Goal: Register for event/course

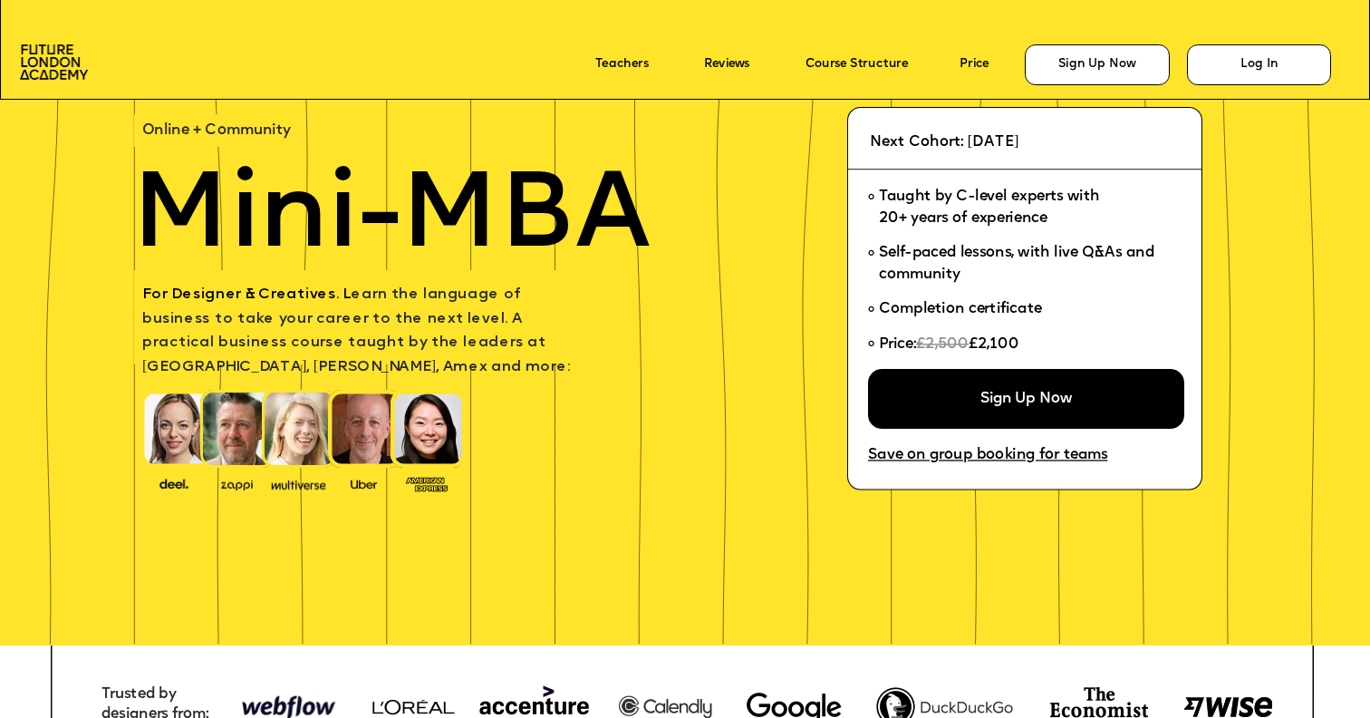
scroll to position [118, 0]
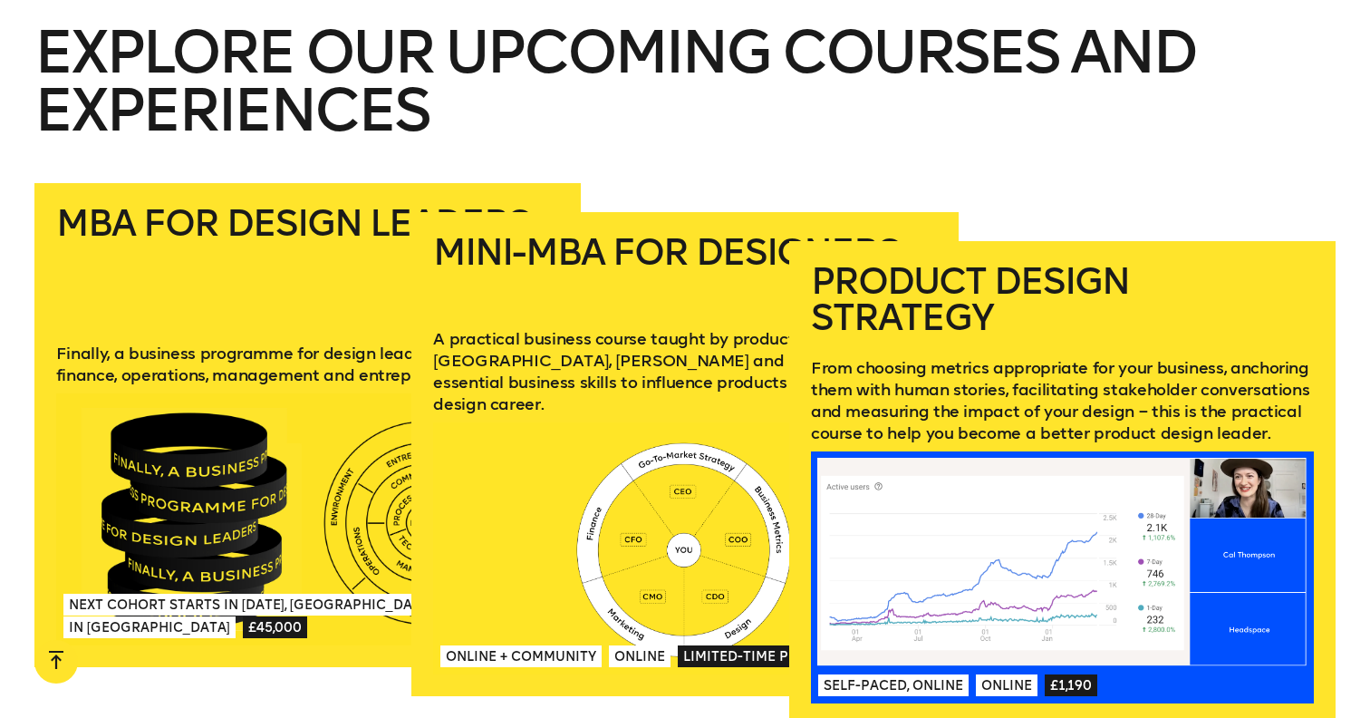
scroll to position [2513, 0]
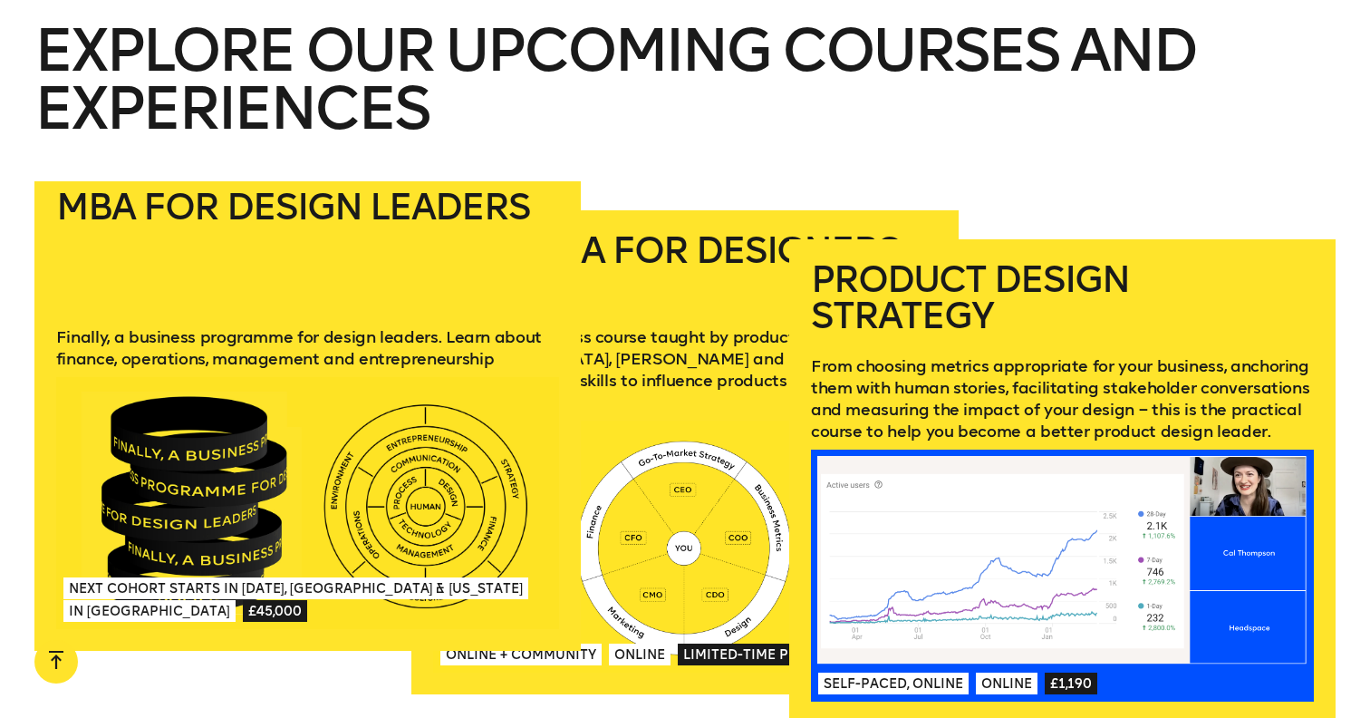
click at [351, 429] on div at bounding box center [307, 503] width 503 height 252
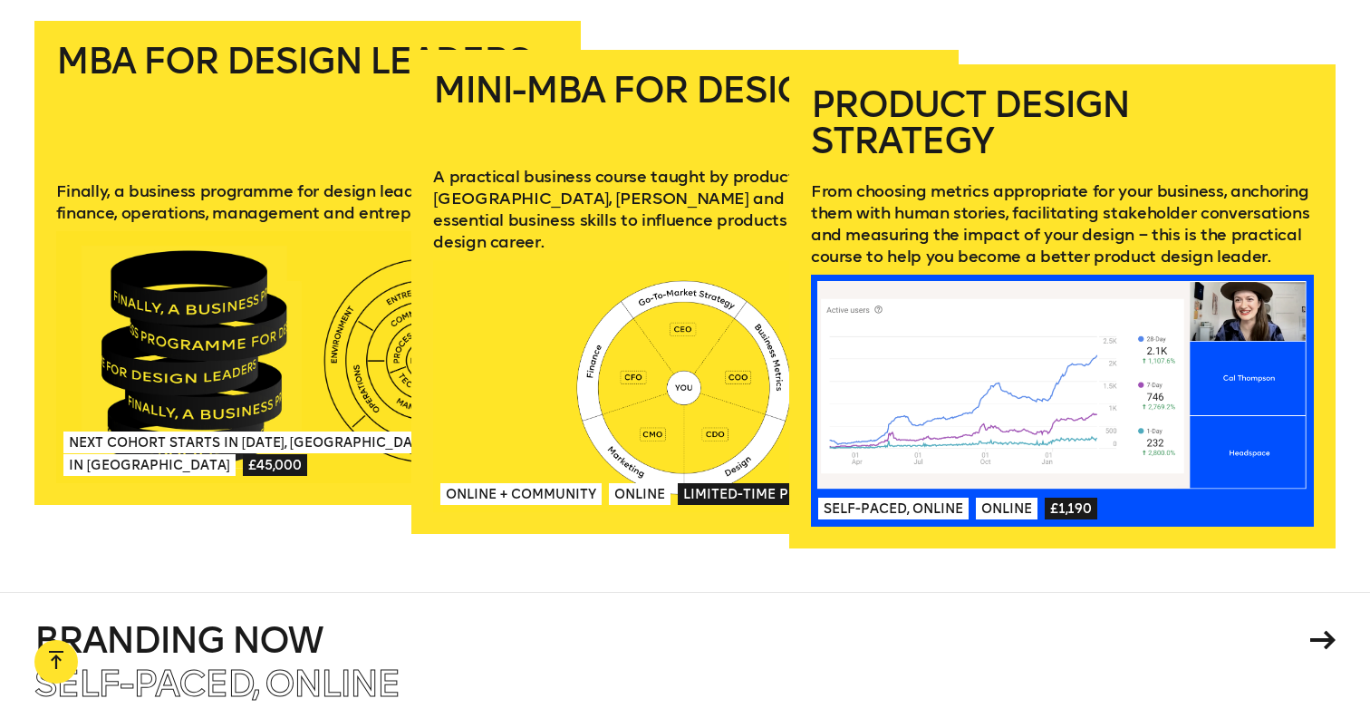
scroll to position [2686, 0]
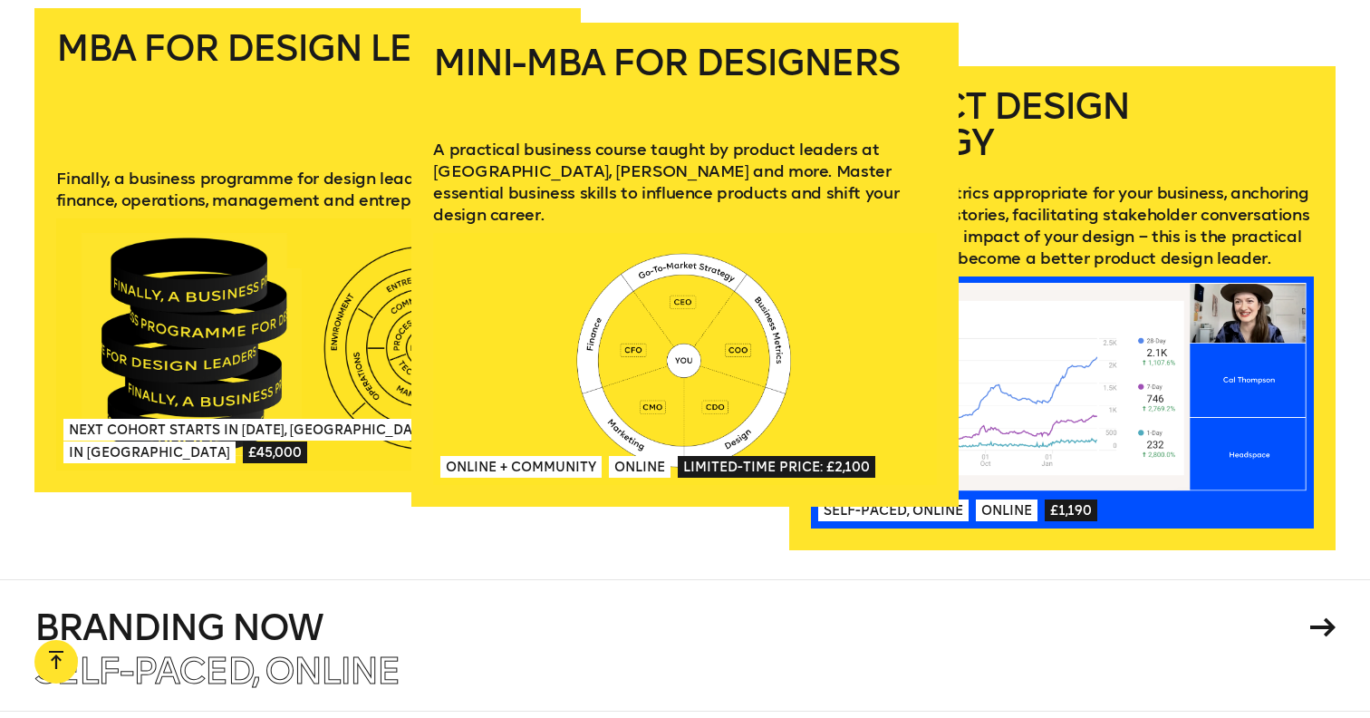
click at [677, 261] on div at bounding box center [684, 359] width 503 height 252
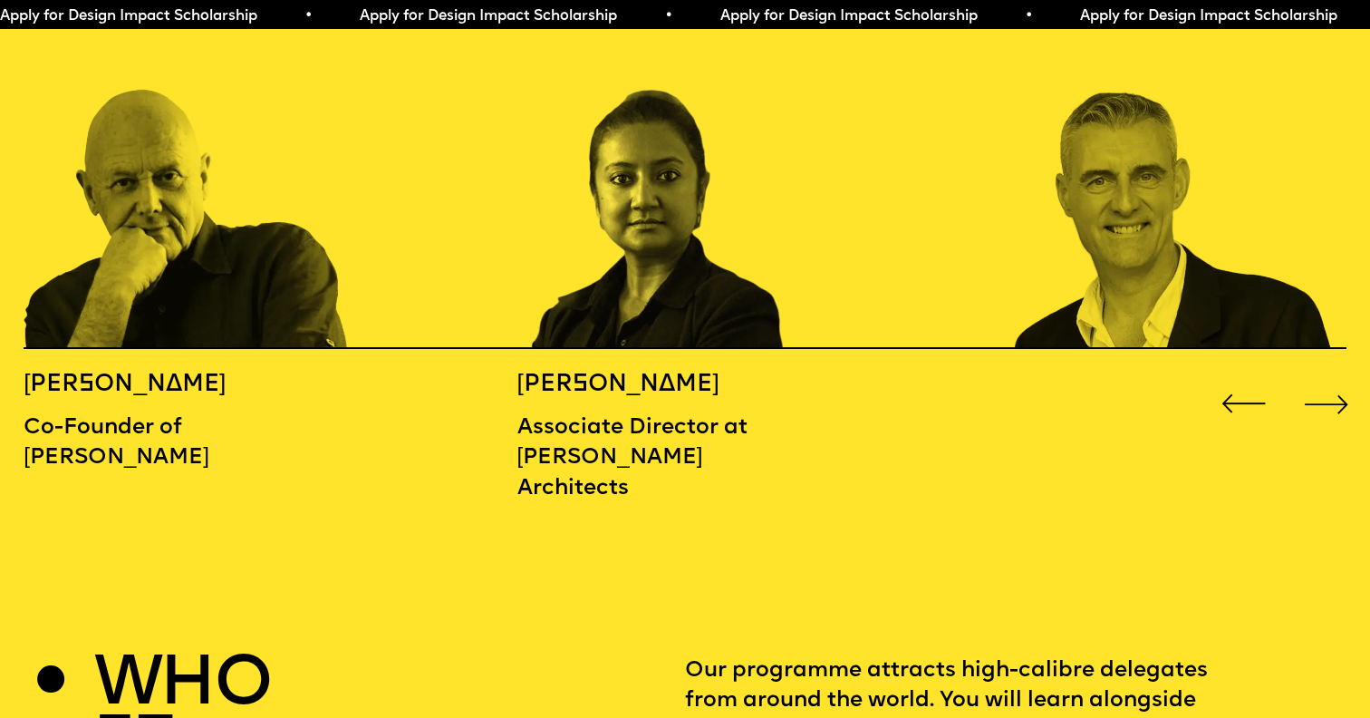
scroll to position [2214, 0]
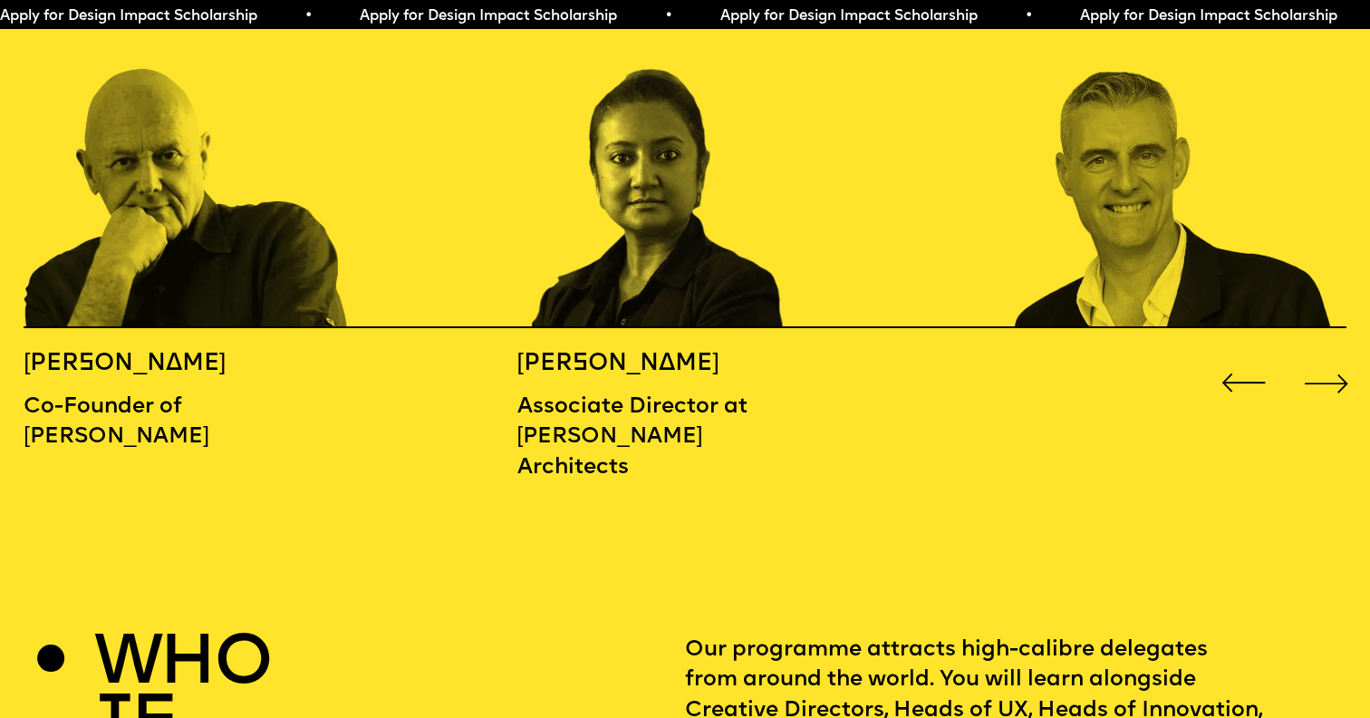
click at [1331, 355] on div "Next slide" at bounding box center [1327, 382] width 54 height 54
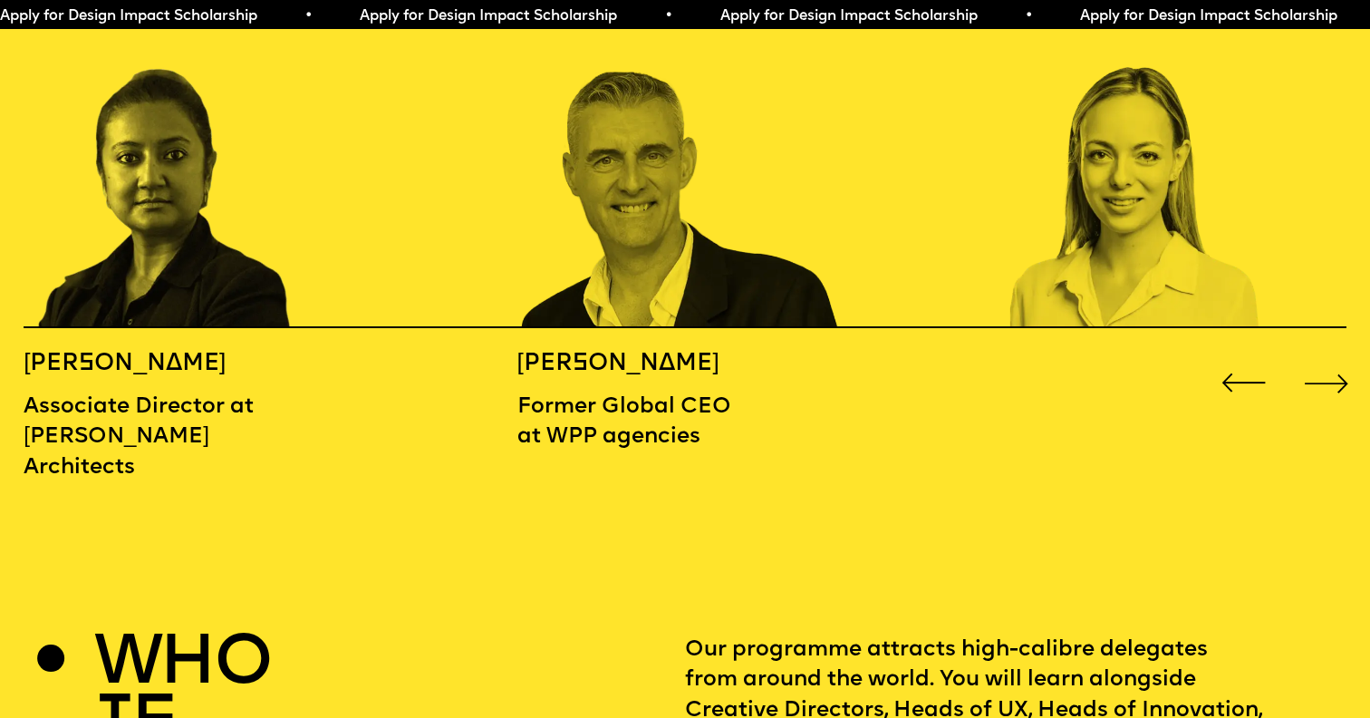
click at [1330, 355] on div "Next slide" at bounding box center [1327, 382] width 54 height 54
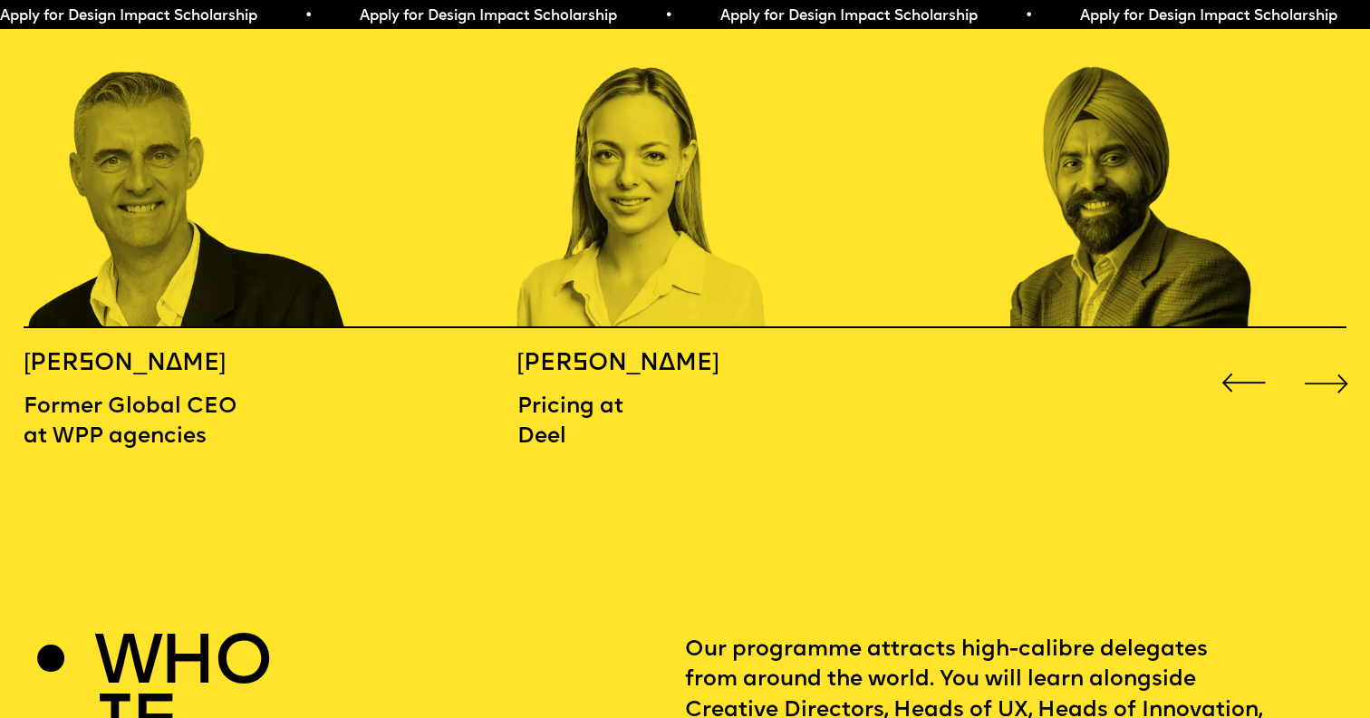
click at [1330, 355] on div "Next slide" at bounding box center [1327, 382] width 54 height 54
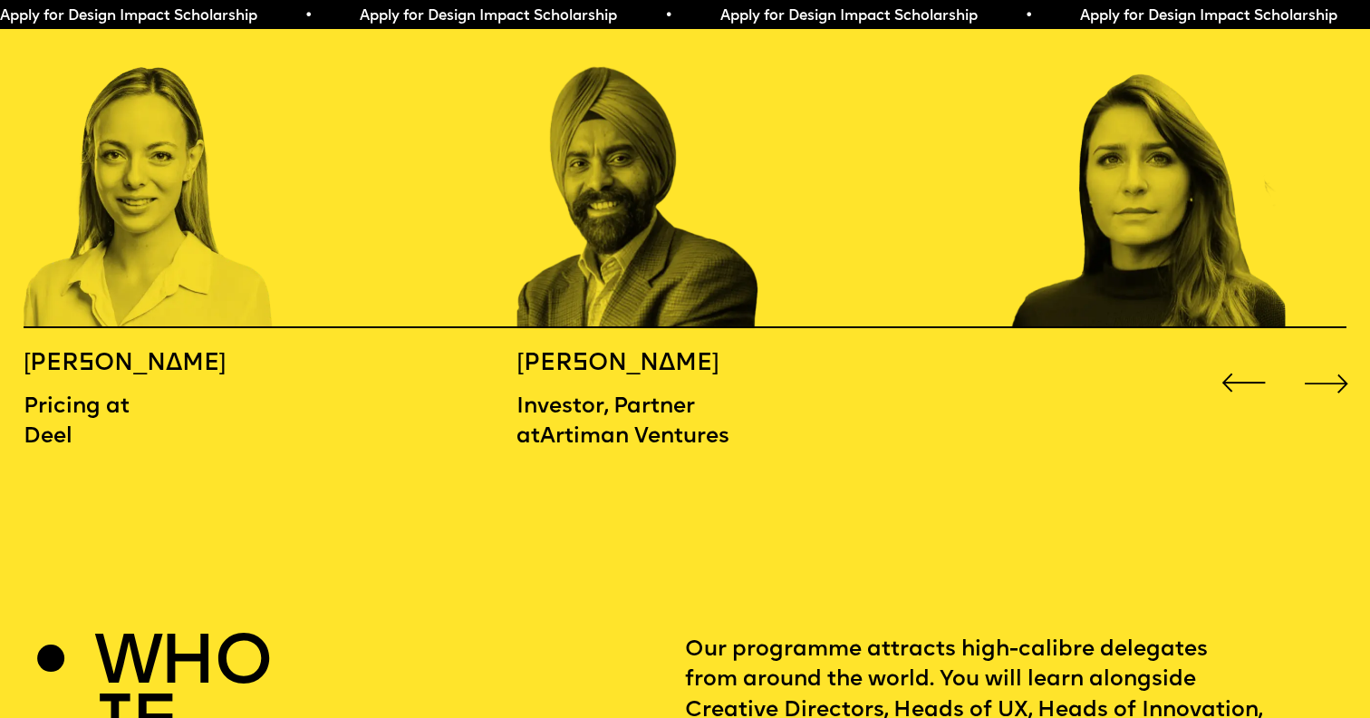
click at [1330, 355] on div "Next slide" at bounding box center [1327, 382] width 54 height 54
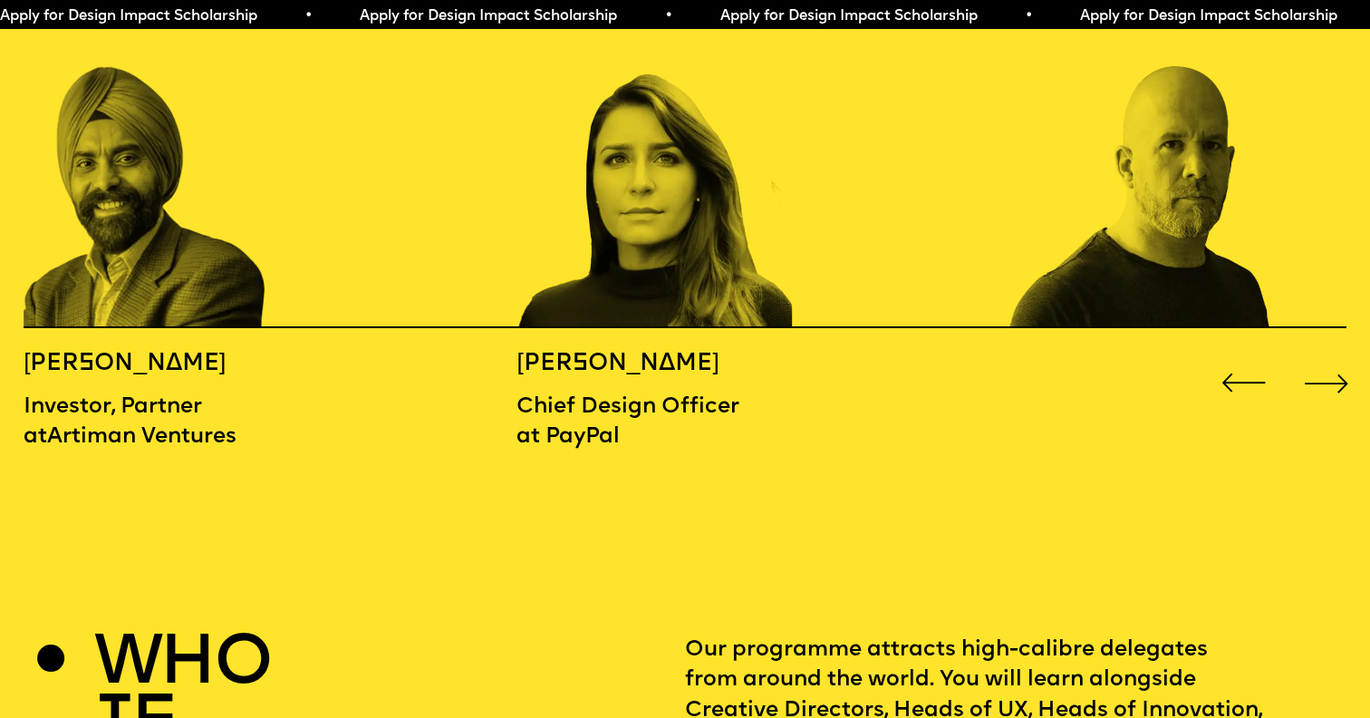
click at [1330, 355] on div "Next slide" at bounding box center [1327, 382] width 54 height 54
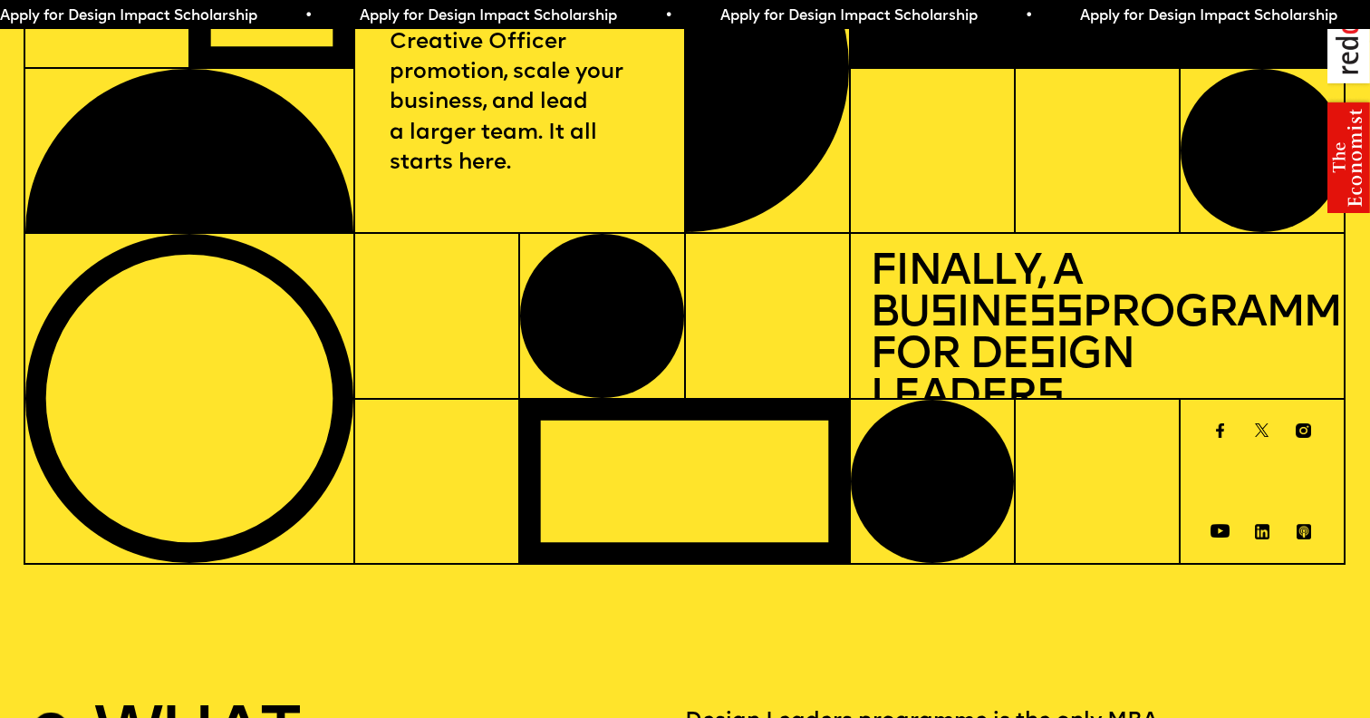
scroll to position [0, 0]
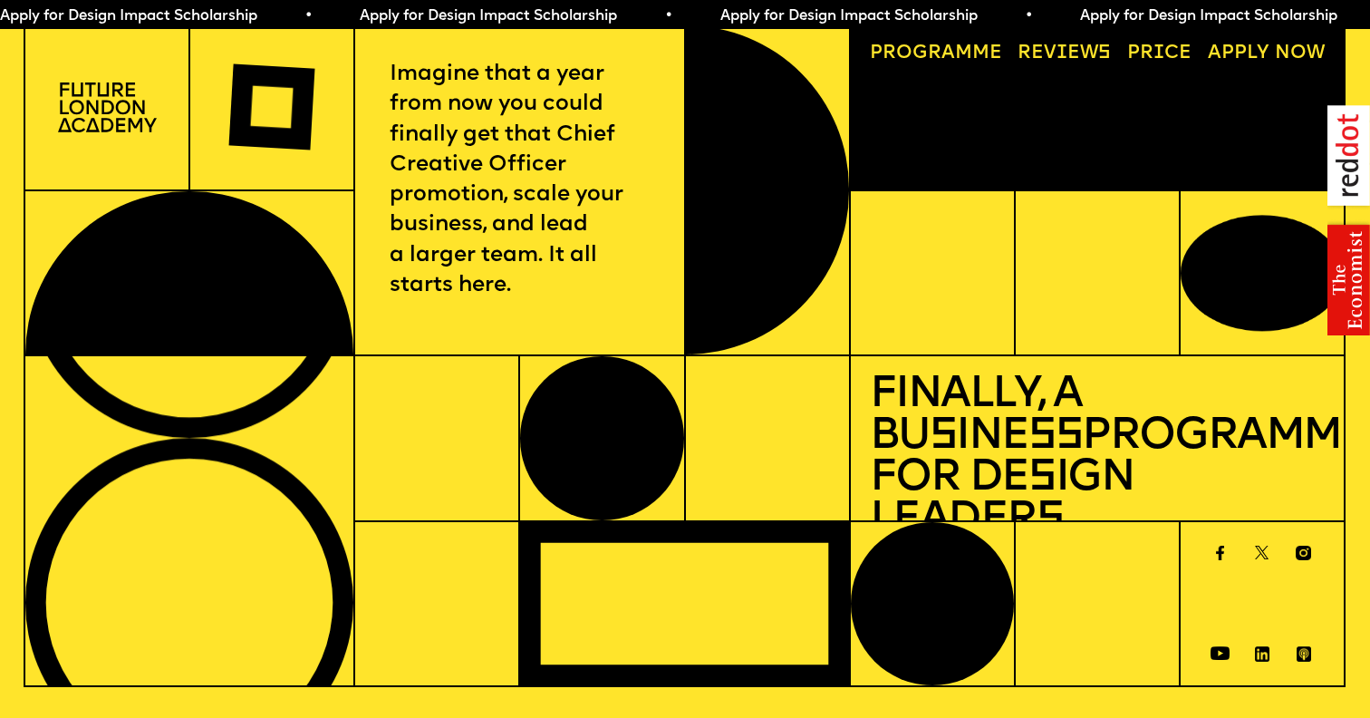
click at [853, 12] on span "Apply for Design Impact Scholarship • Apply for Design Impact Scholarship • App…" at bounding box center [900, 16] width 1801 height 15
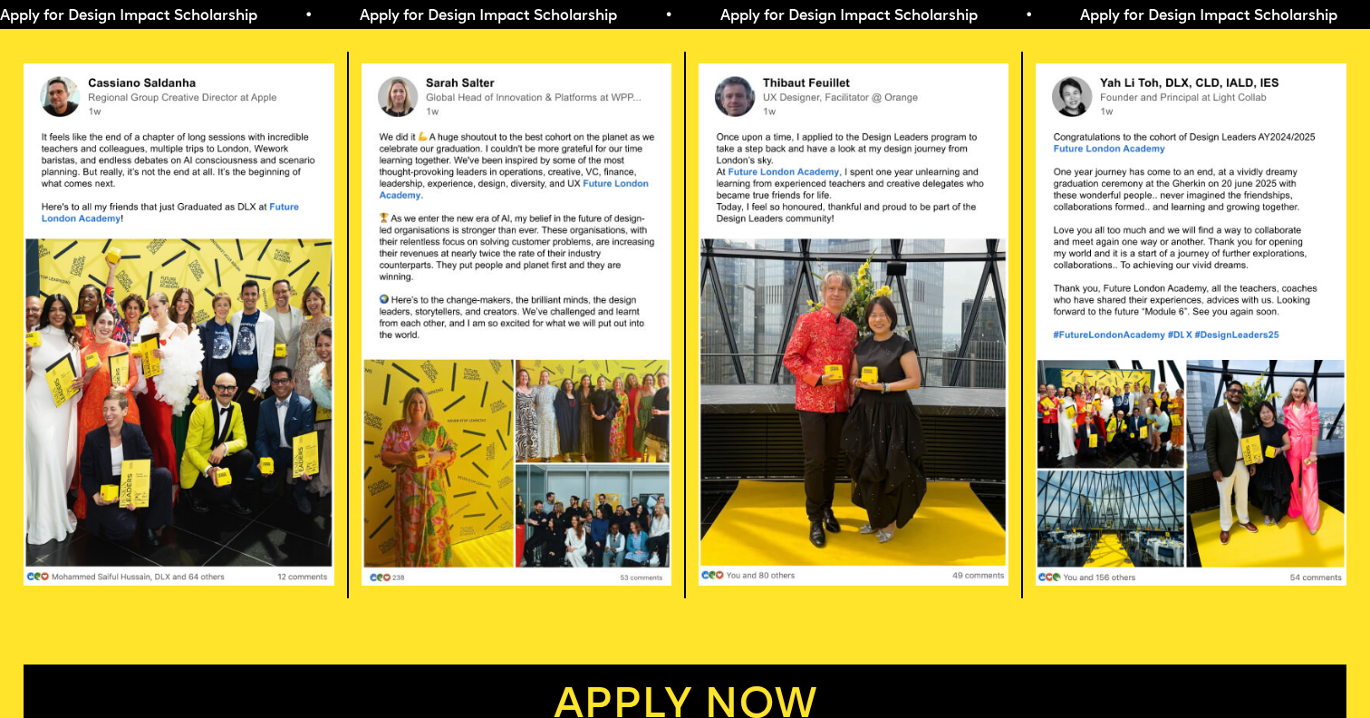
scroll to position [3887, 0]
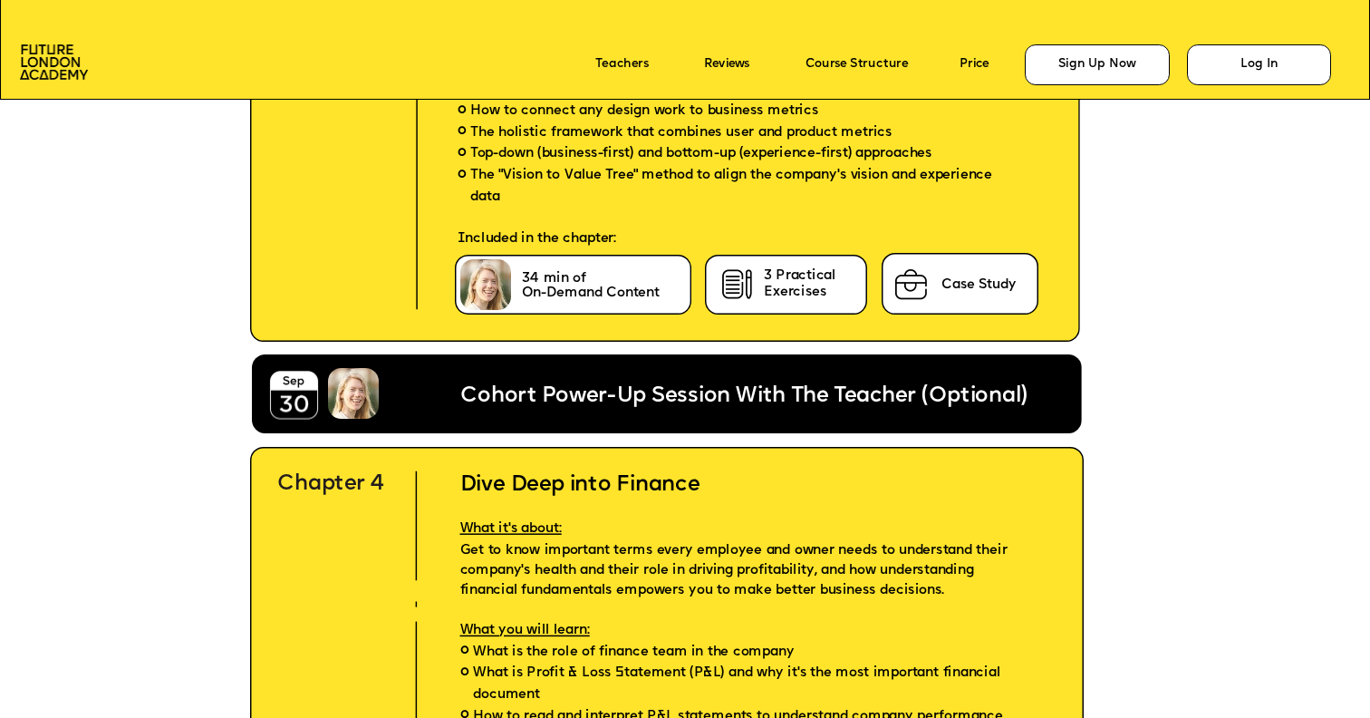
scroll to position [5328, 0]
